Goal: Information Seeking & Learning: Learn about a topic

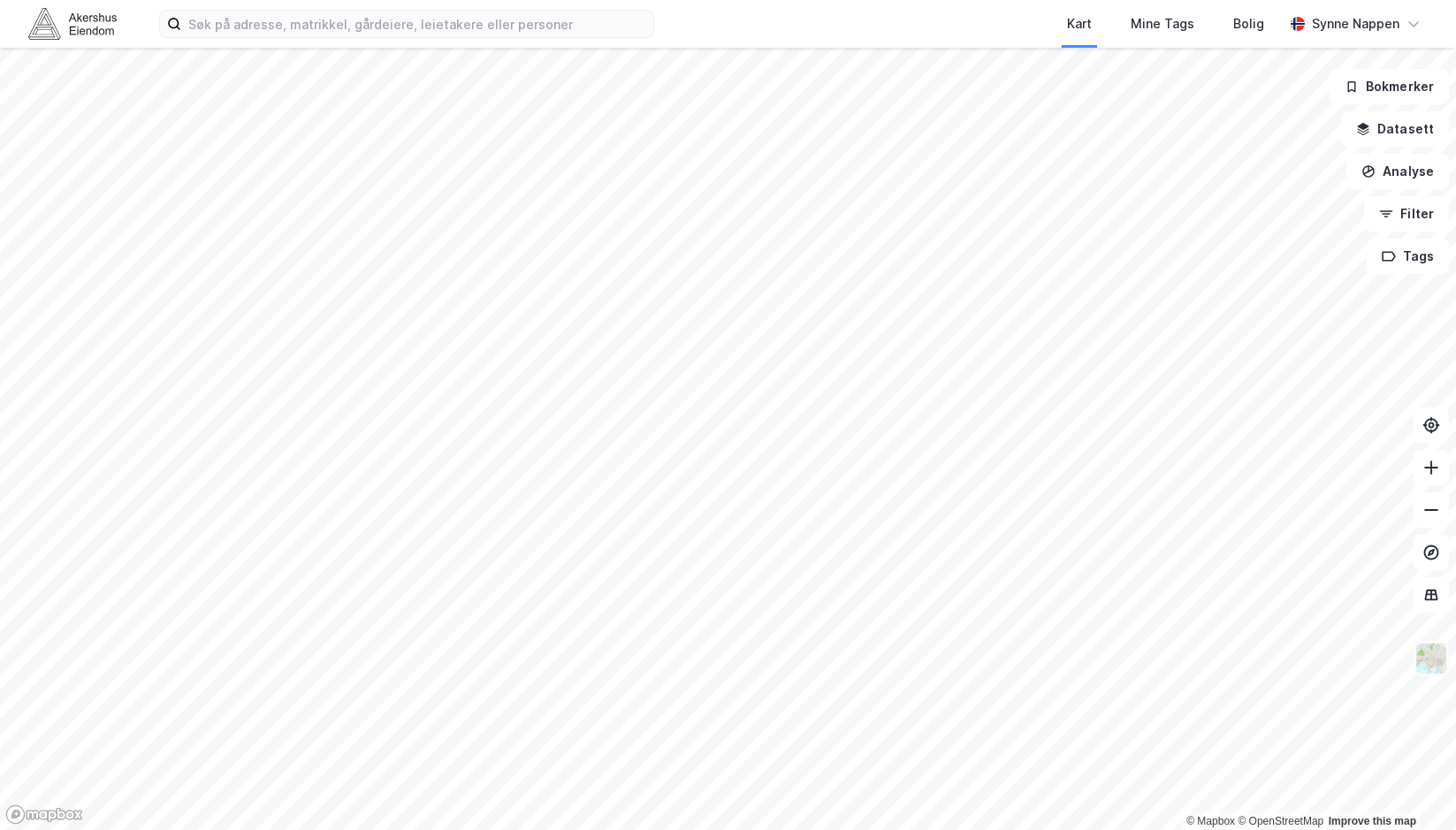
click at [1443, 656] on img at bounding box center [1430, 658] width 34 height 34
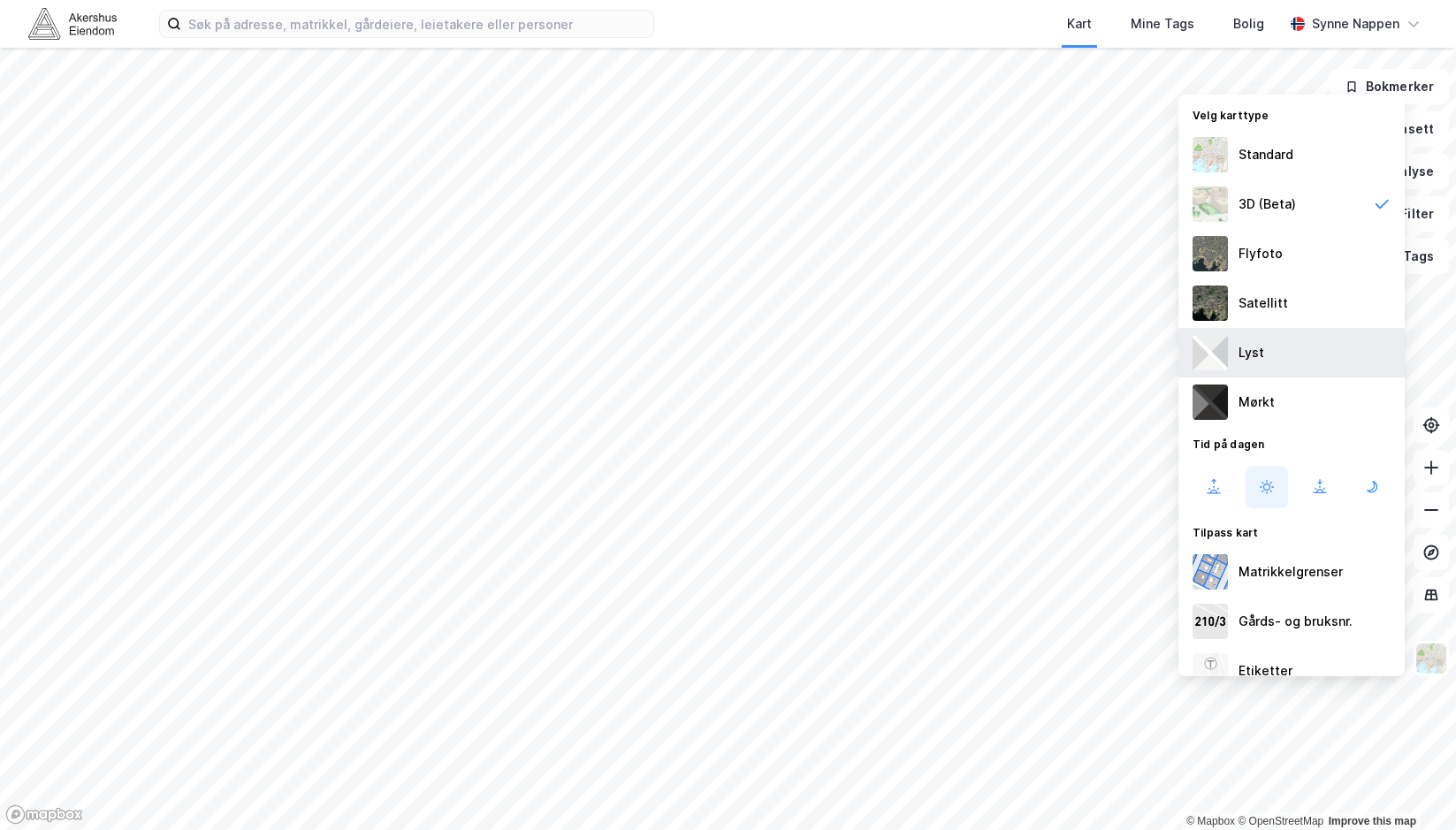
click at [1264, 370] on div "Lyst" at bounding box center [1291, 352] width 226 height 49
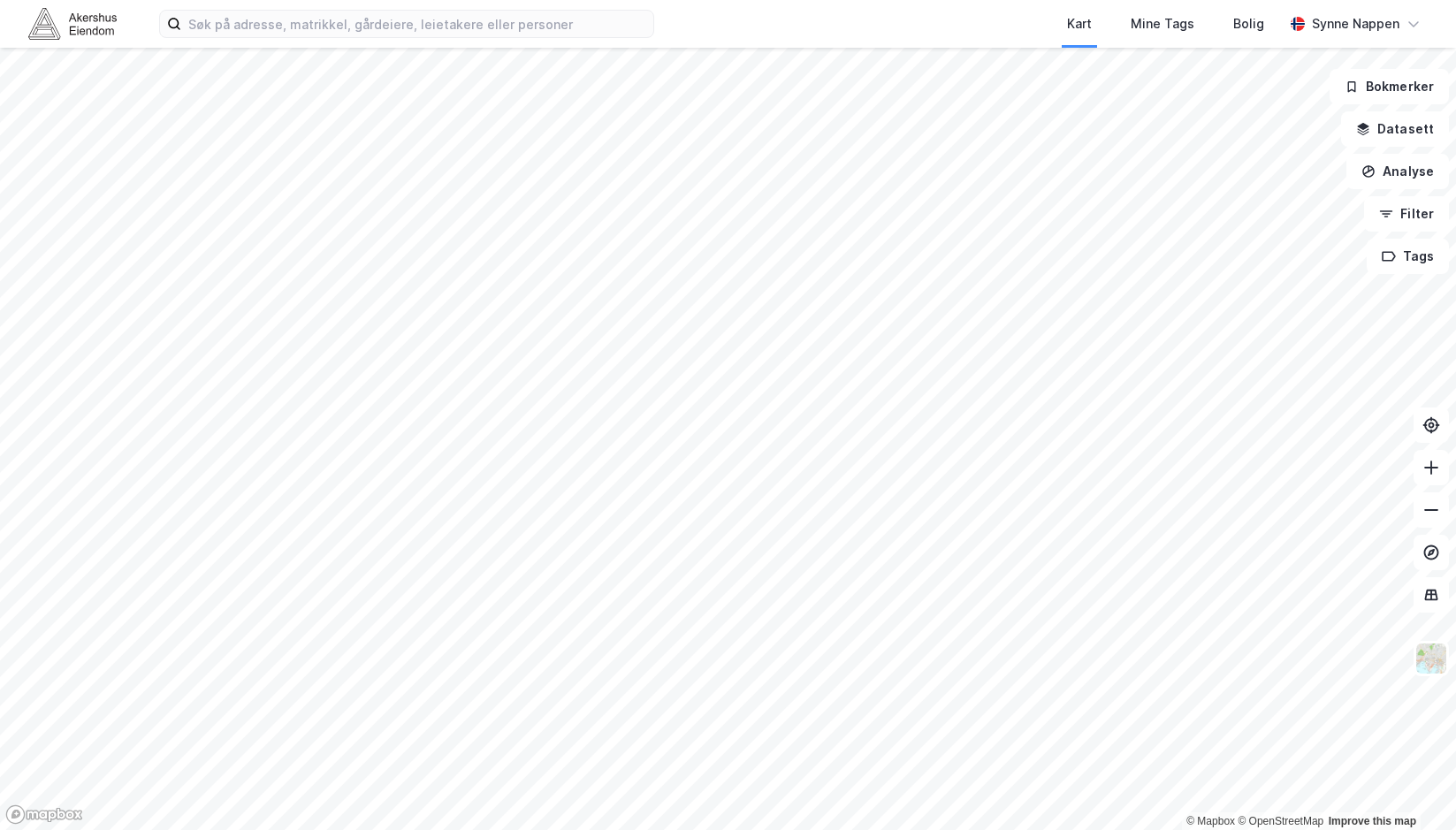
click at [1455, 632] on html "Kart Mine Tags Bolig [PERSON_NAME] © Mapbox © OpenStreetMap Improve this map Bo…" at bounding box center [728, 415] width 1456 height 830
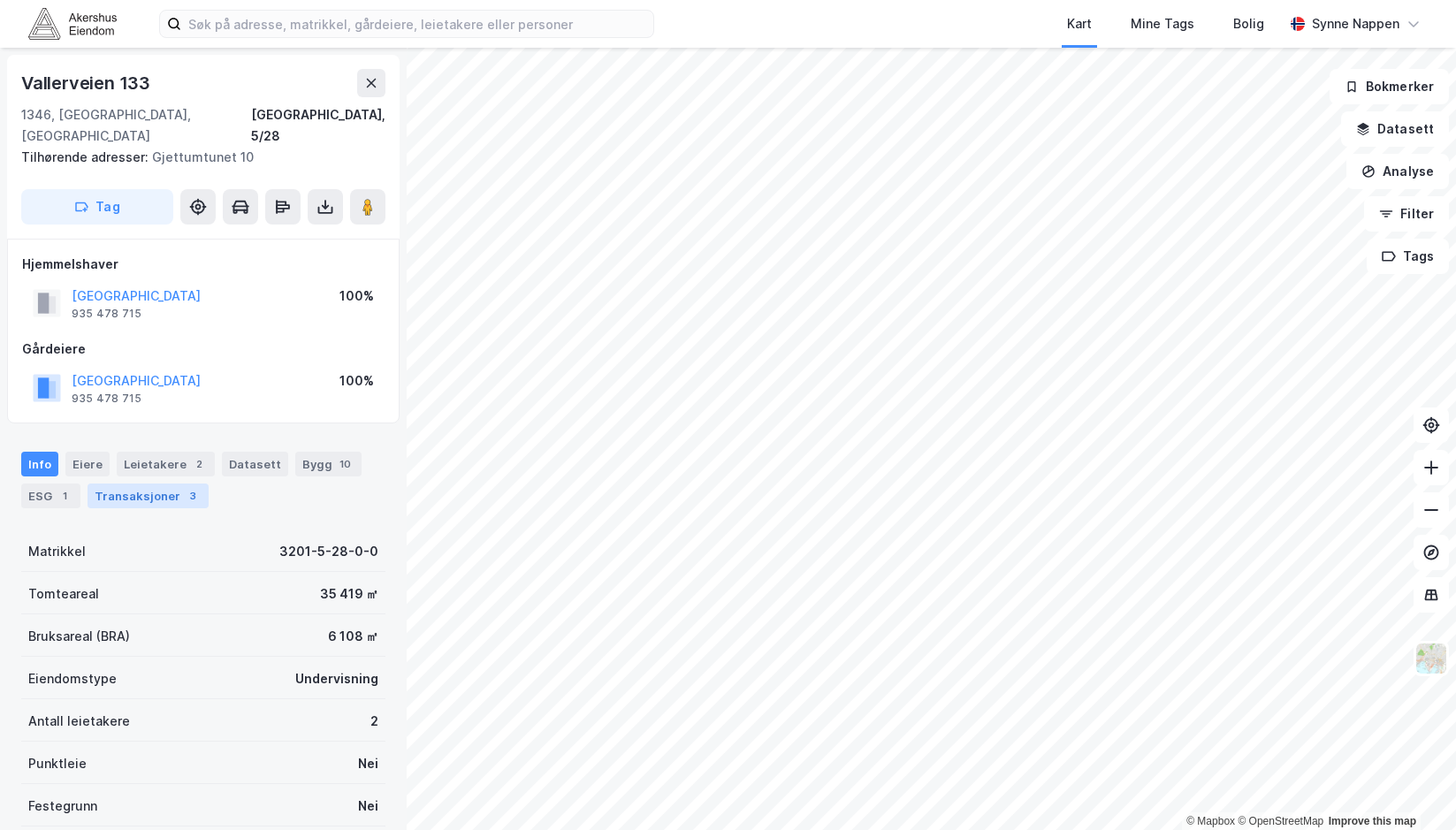
click at [139, 483] on div "Transaksjoner 3" at bounding box center [148, 496] width 121 height 25
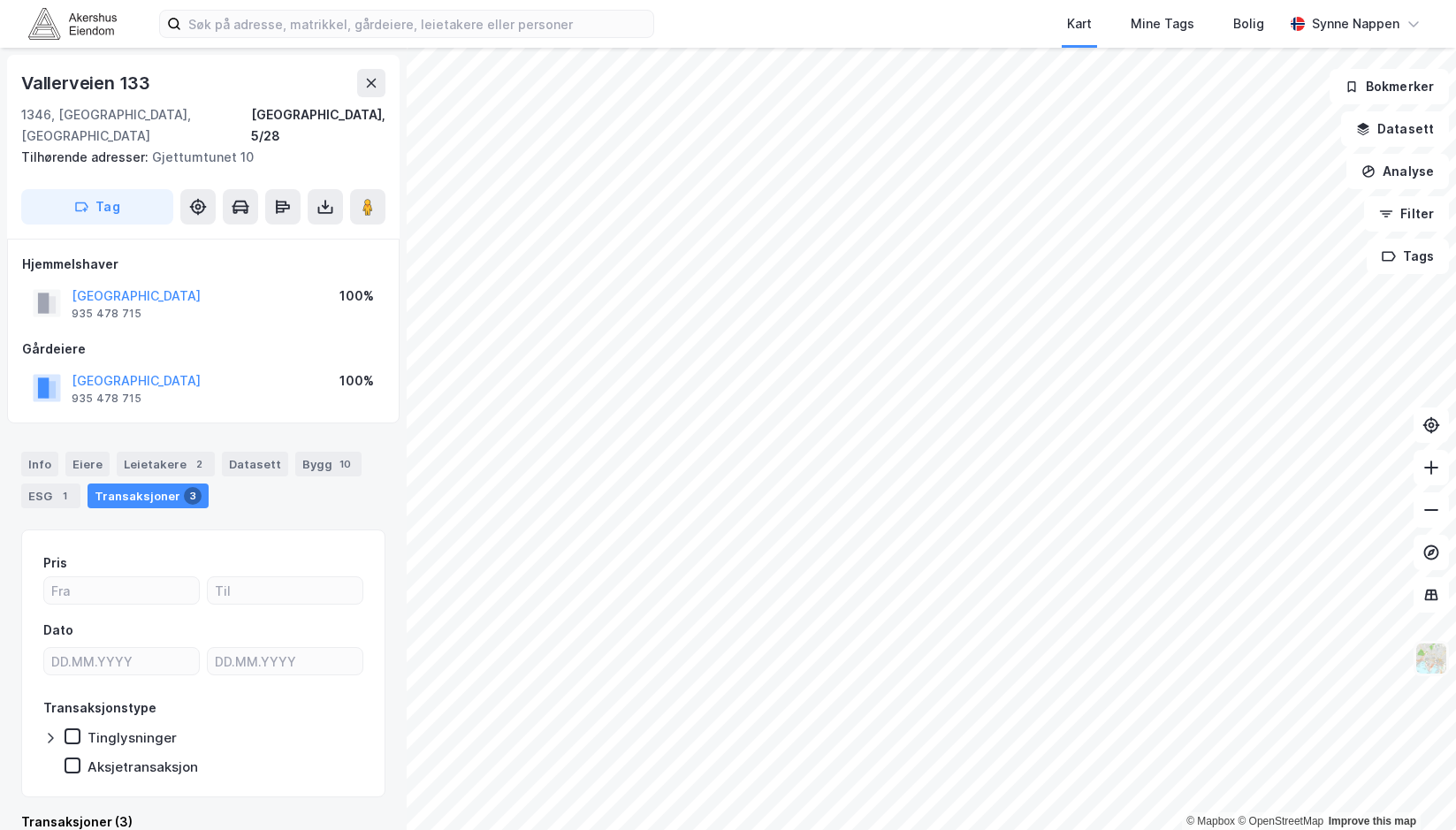
click at [1431, 661] on img at bounding box center [1430, 658] width 34 height 34
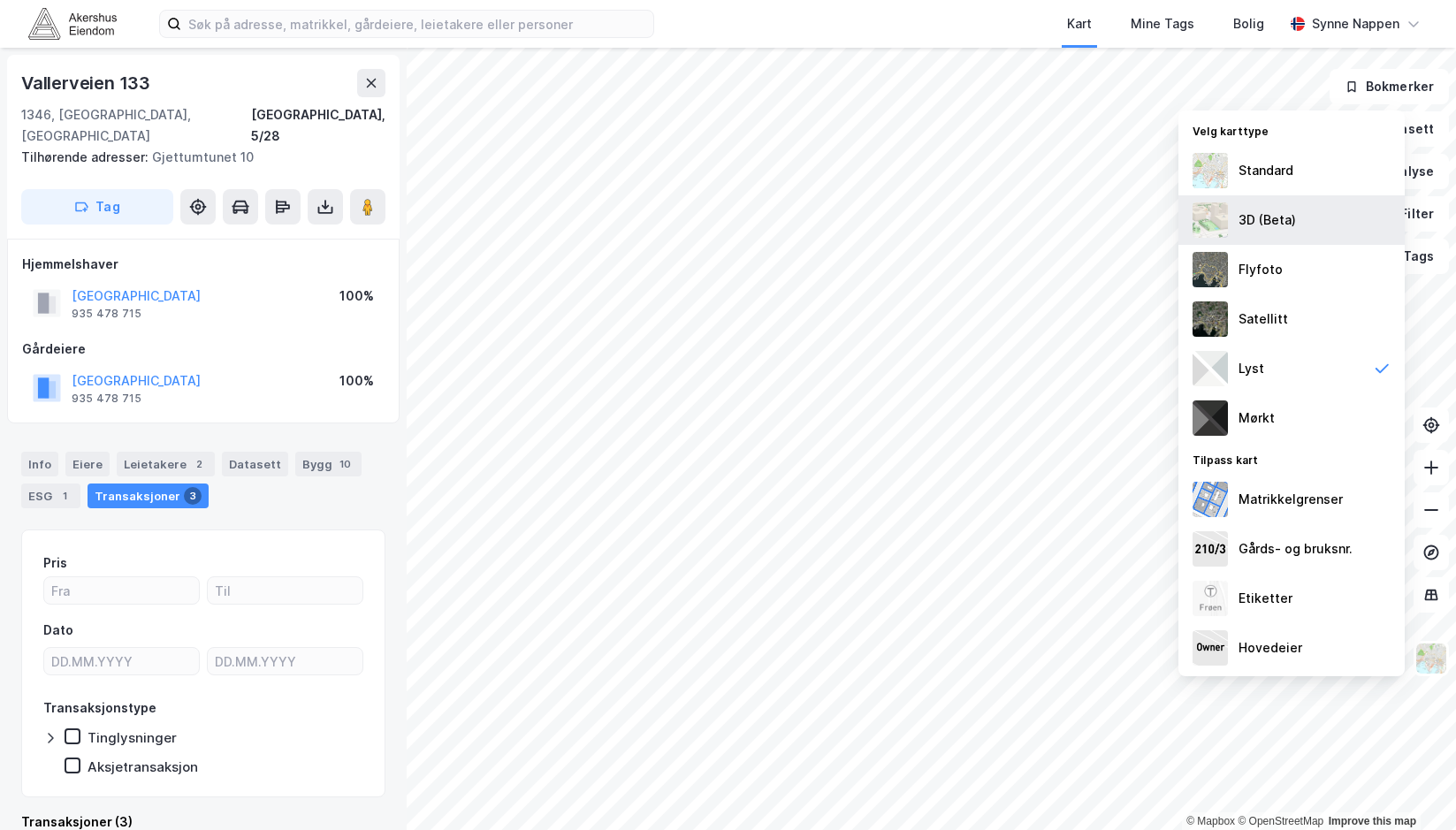
click at [1265, 232] on div "3D (Beta)" at bounding box center [1291, 219] width 226 height 49
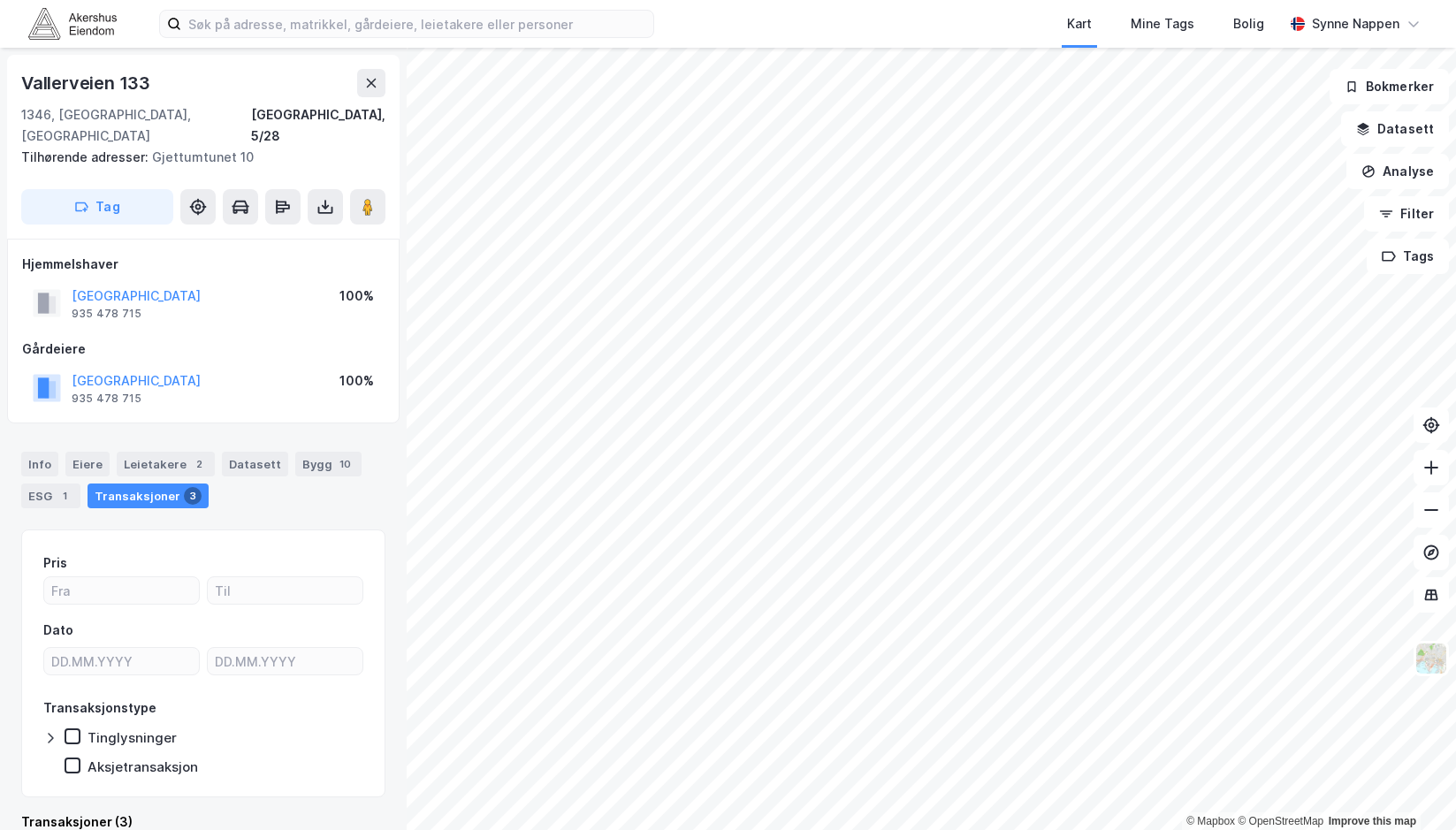
scroll to position [4, 0]
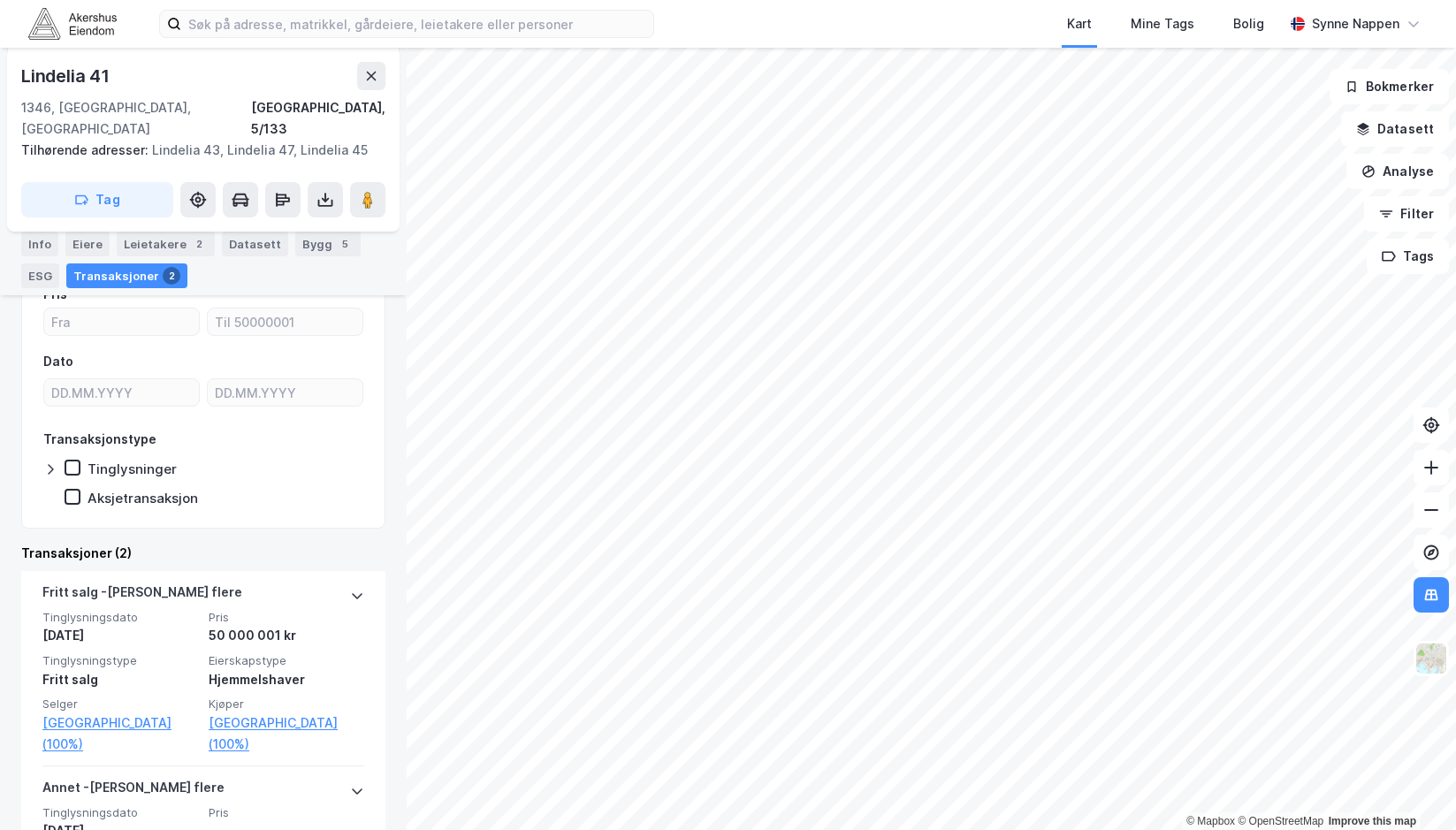
scroll to position [357, 0]
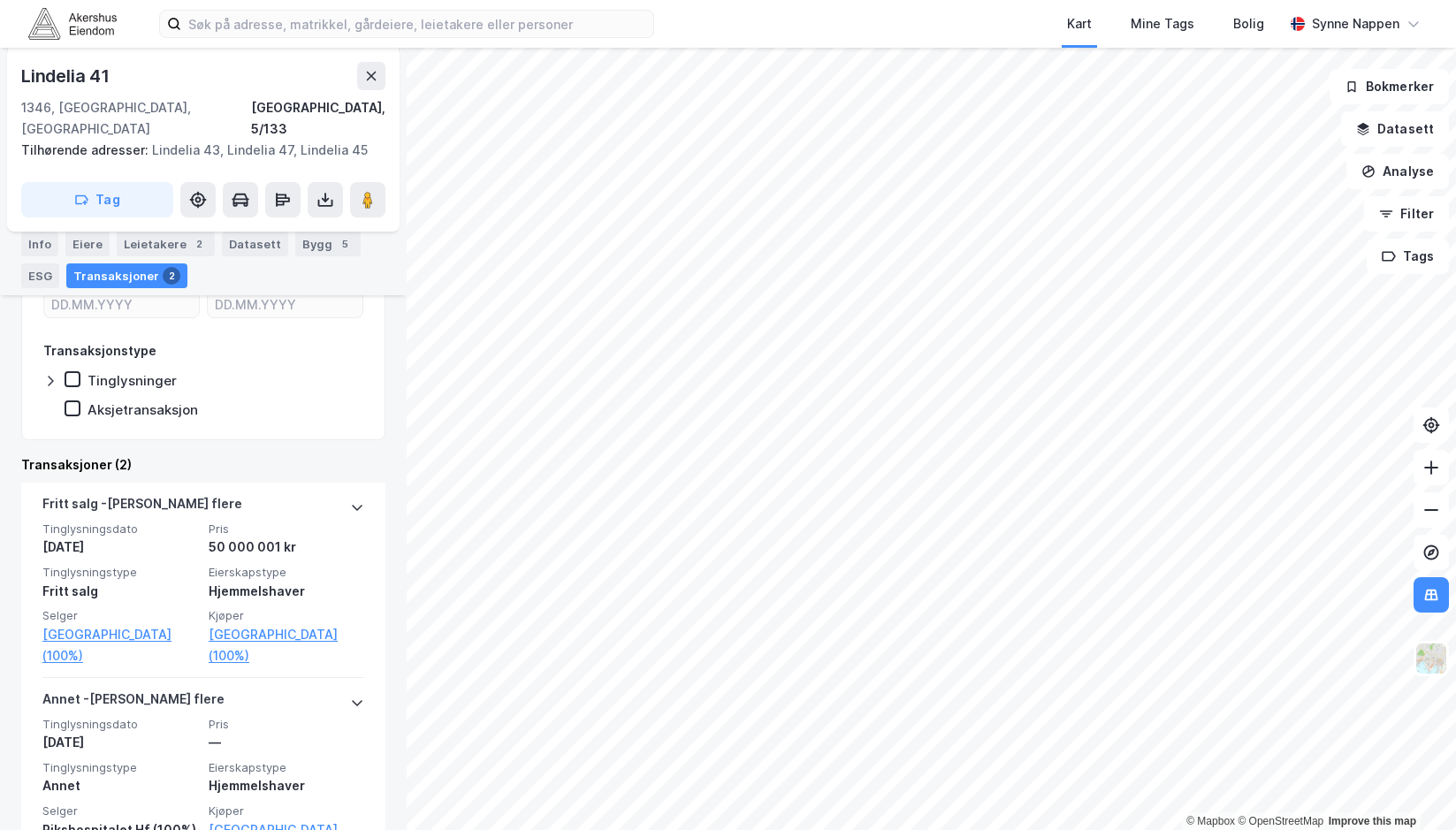
click at [899, 829] on html "Kart Mine Tags Bolig [PERSON_NAME] © Mapbox © OpenStreetMap Improve this map Li…" at bounding box center [728, 415] width 1456 height 830
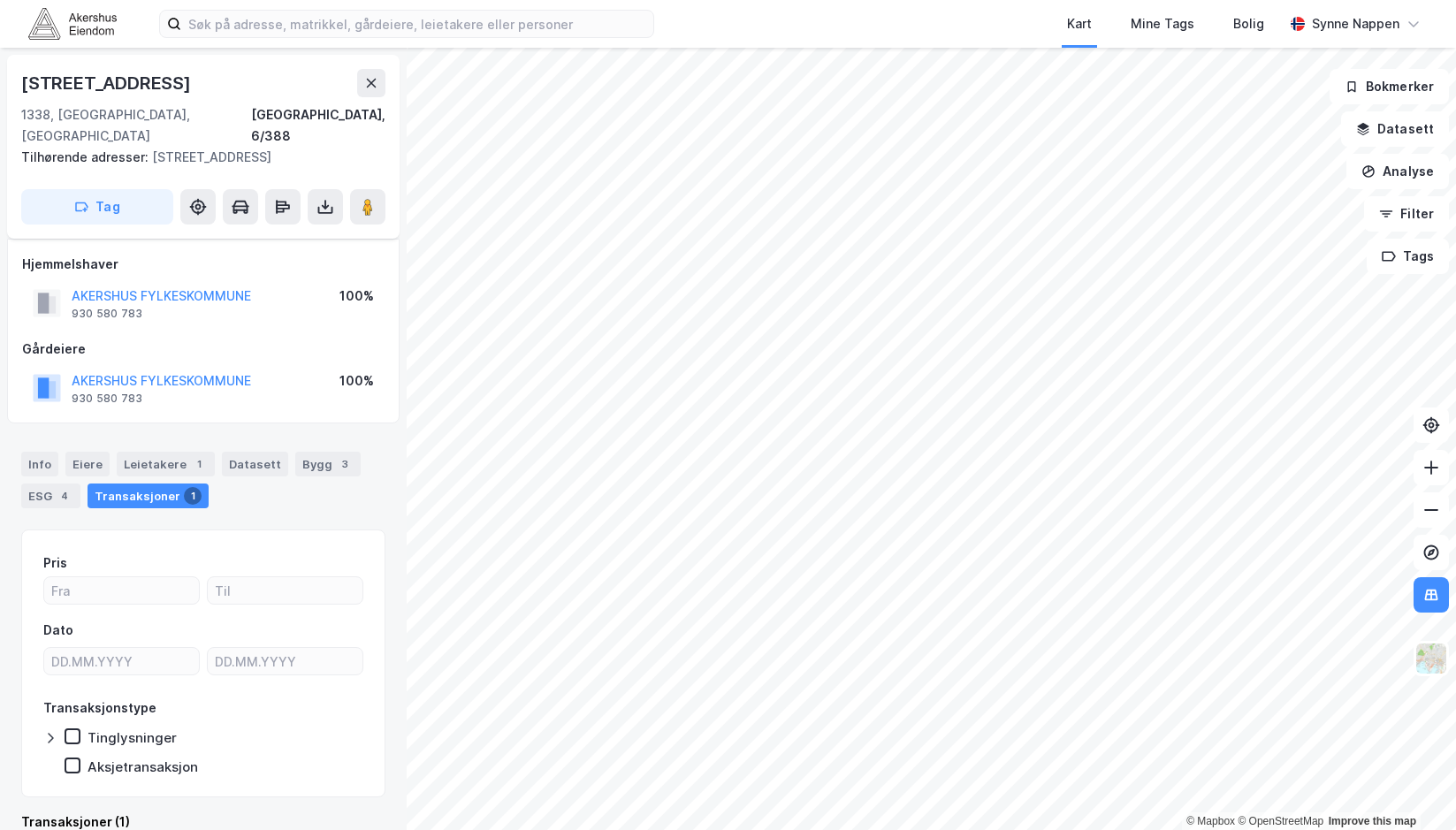
scroll to position [10, 0]
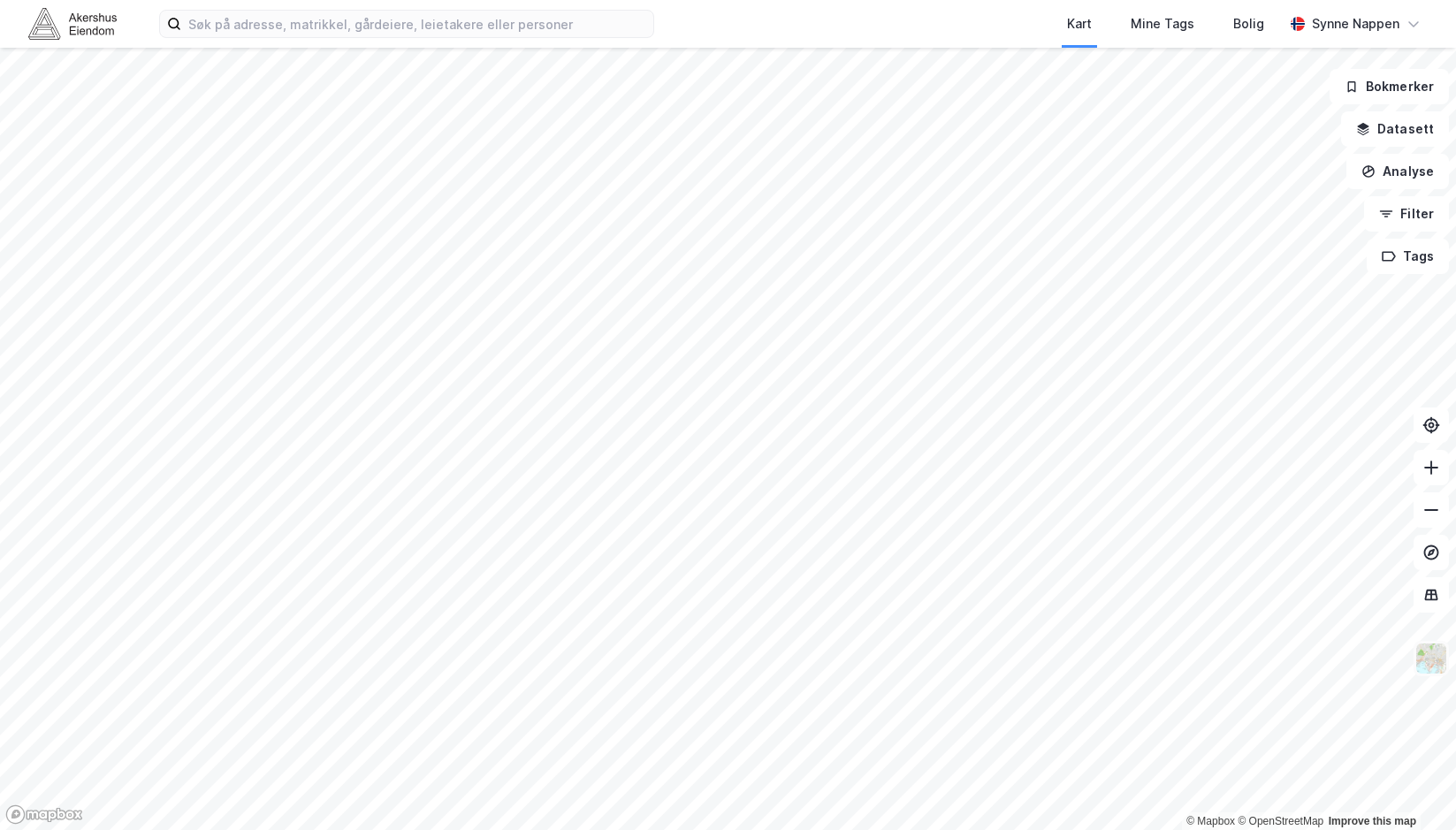
click at [1427, 654] on img at bounding box center [1430, 658] width 34 height 34
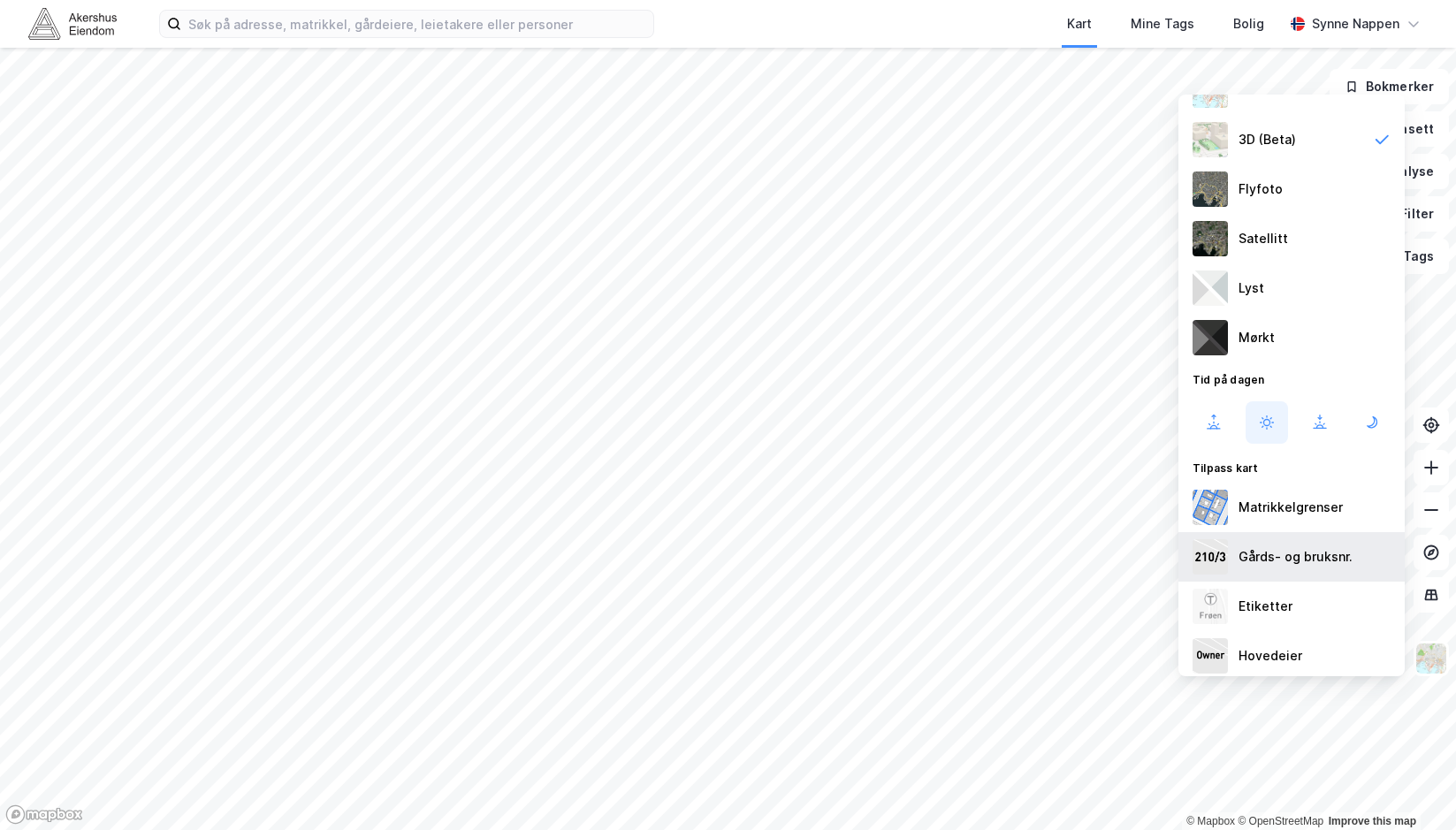
scroll to position [72, 0]
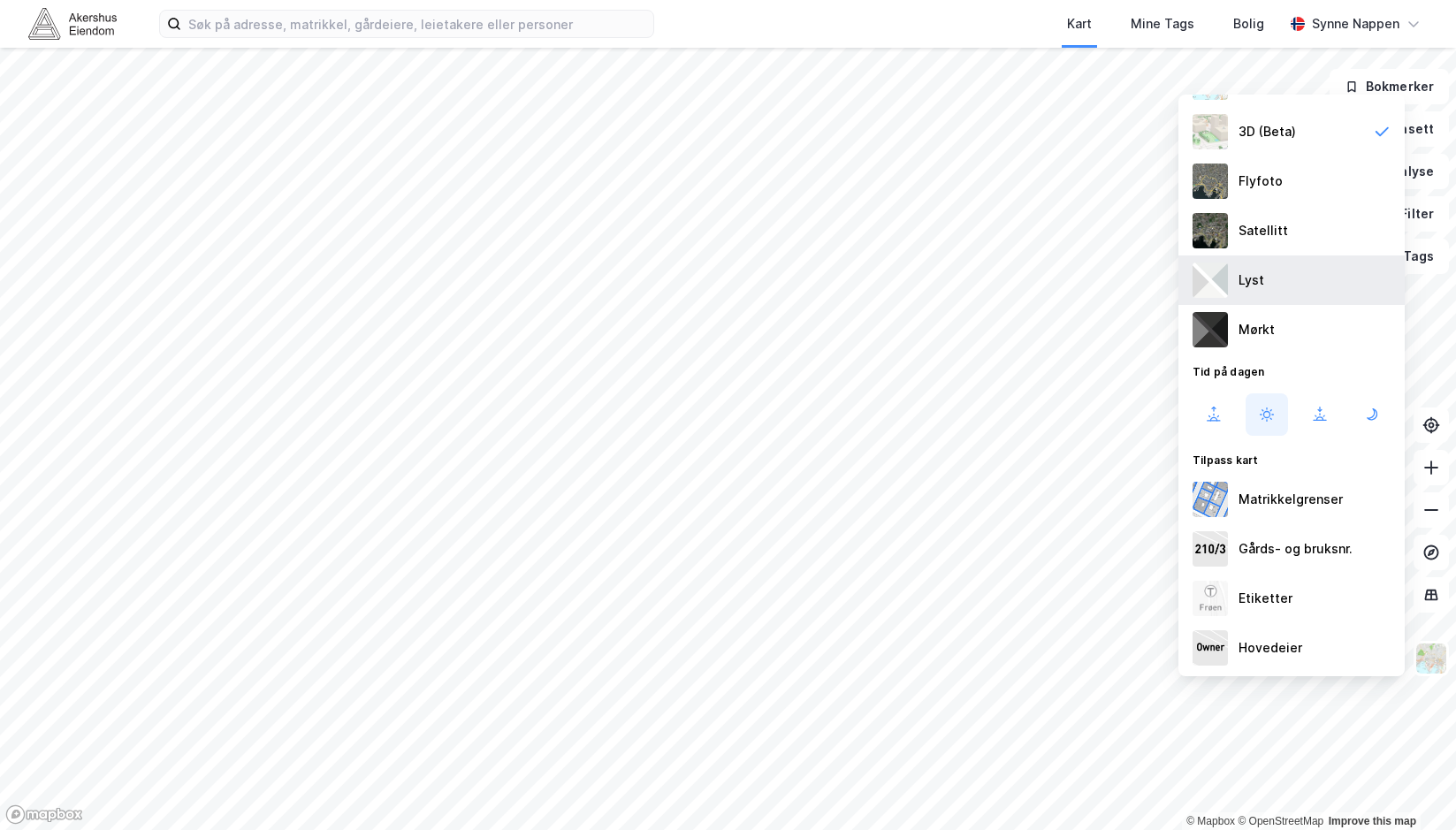
click at [1271, 294] on div "Lyst" at bounding box center [1291, 280] width 226 height 49
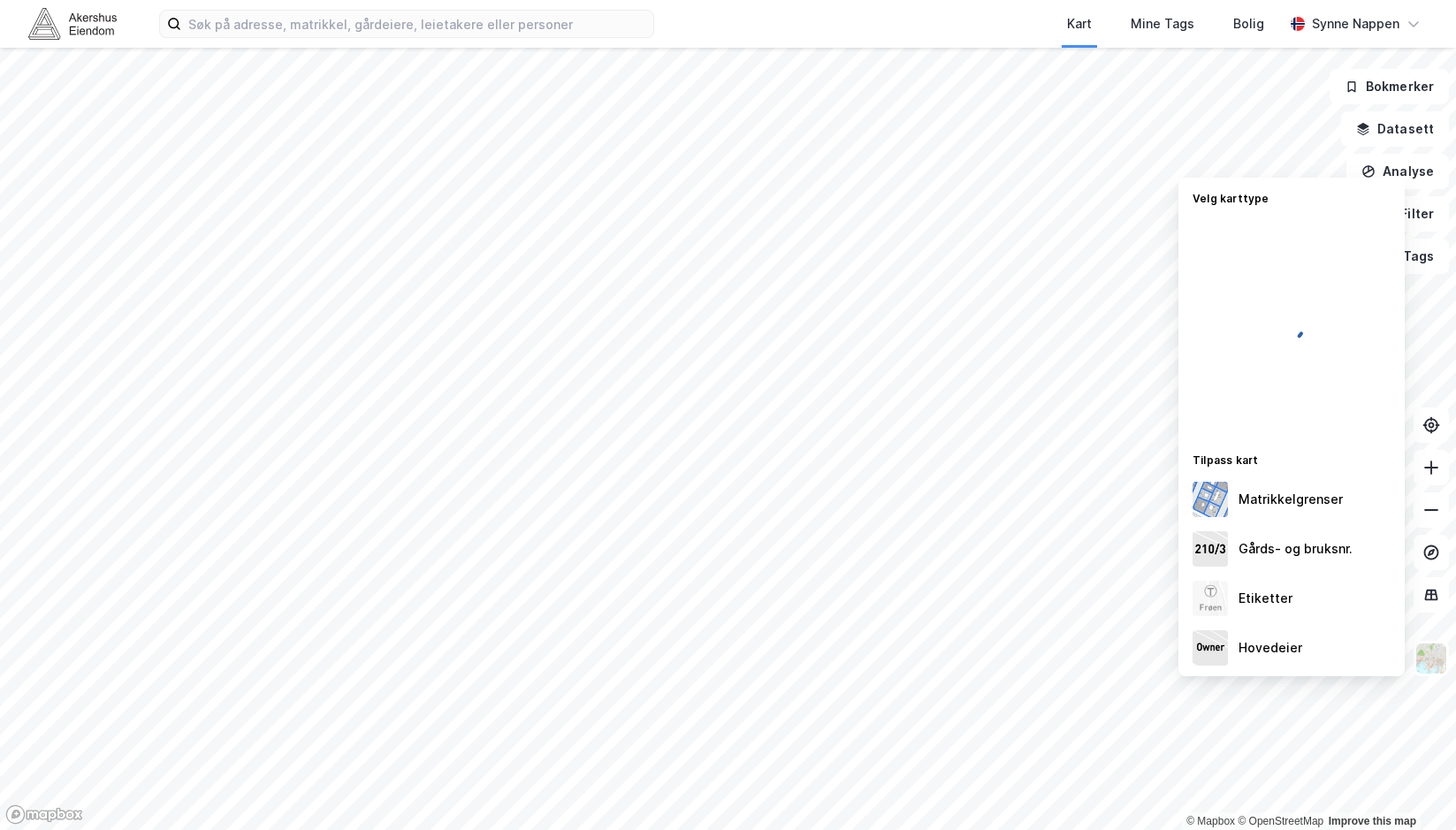
scroll to position [0, 0]
